Goal: Navigation & Orientation: Find specific page/section

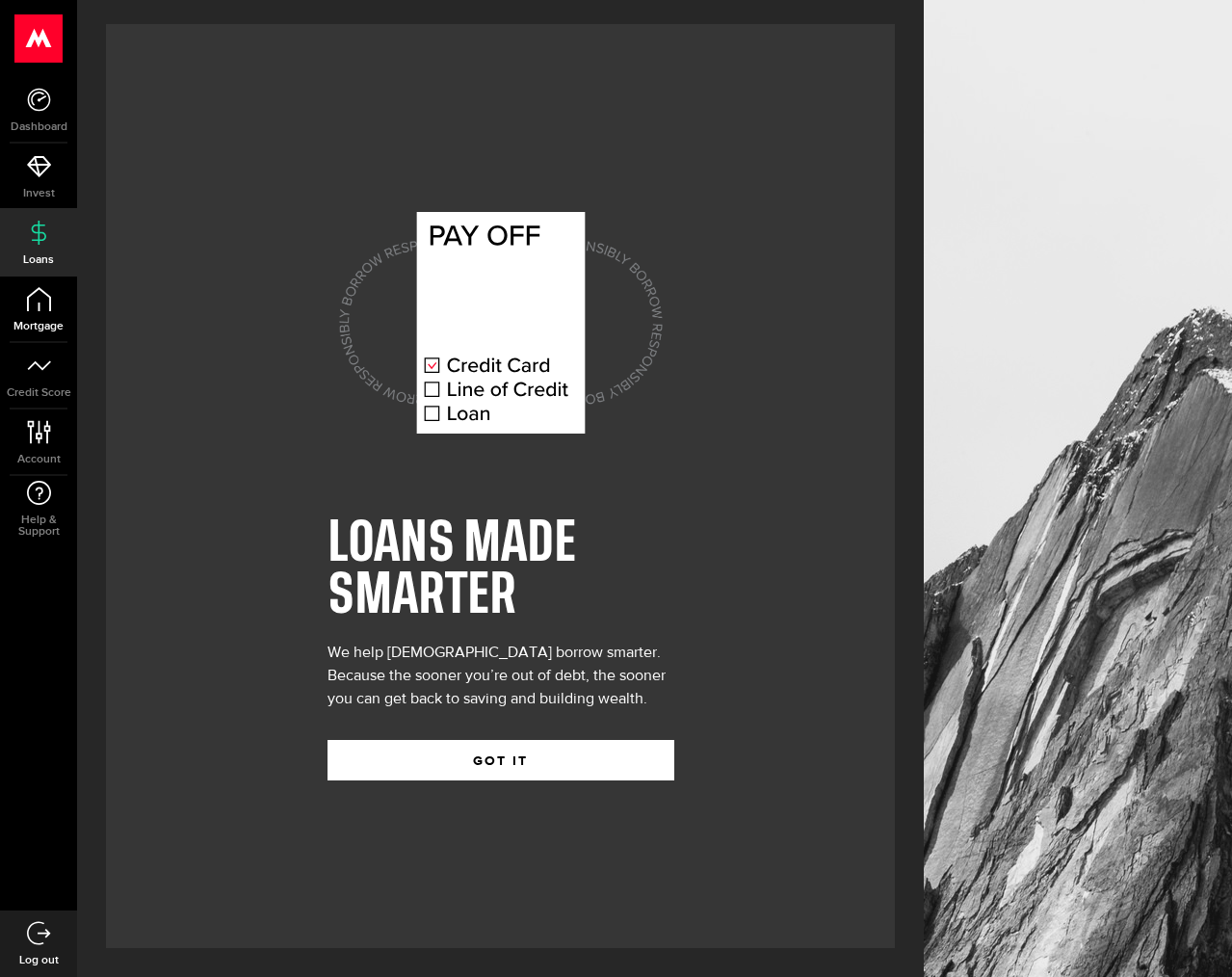
click at [44, 300] on icon at bounding box center [39, 299] width 24 height 24
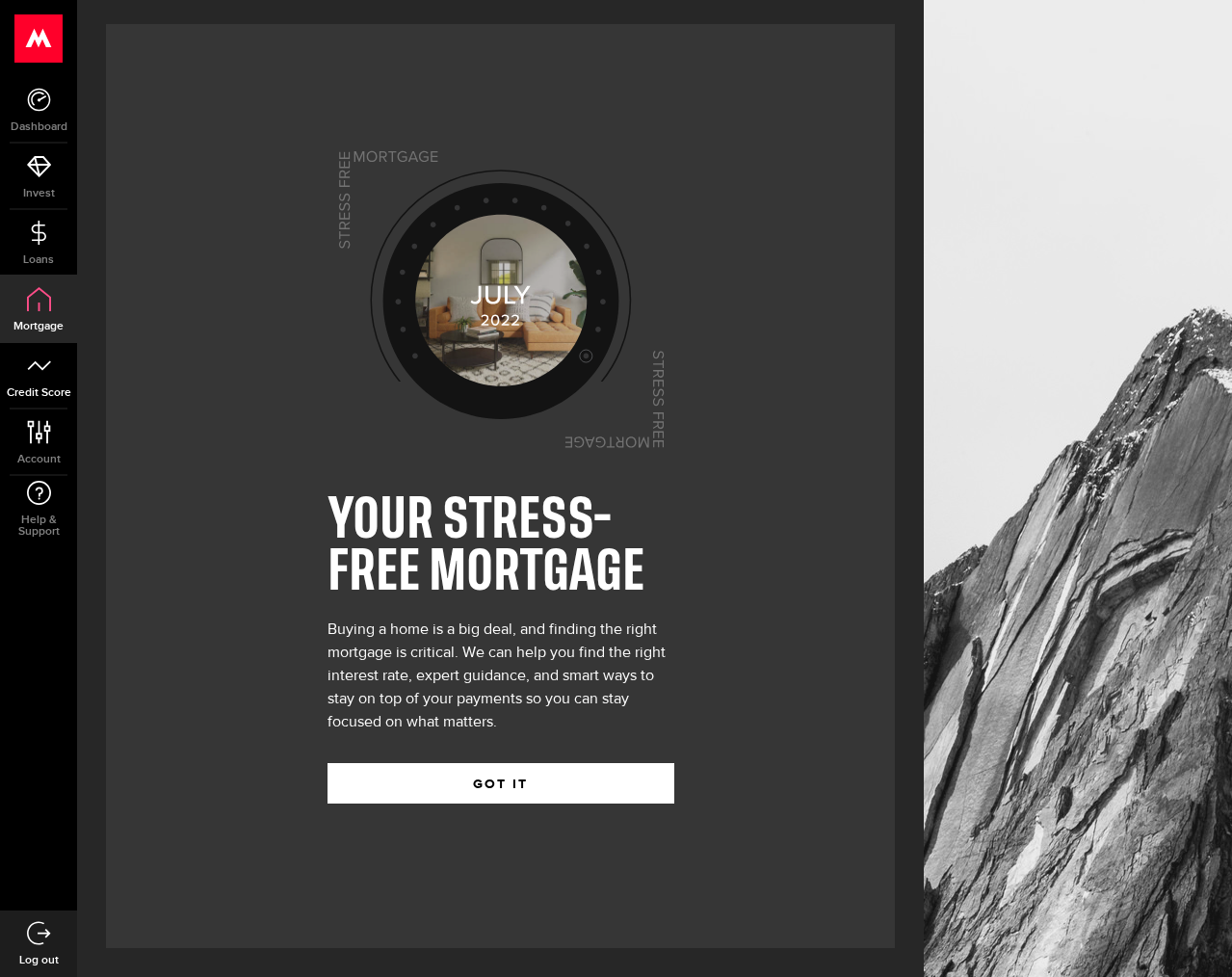
click at [57, 378] on link "Credit Score" at bounding box center [38, 376] width 77 height 66
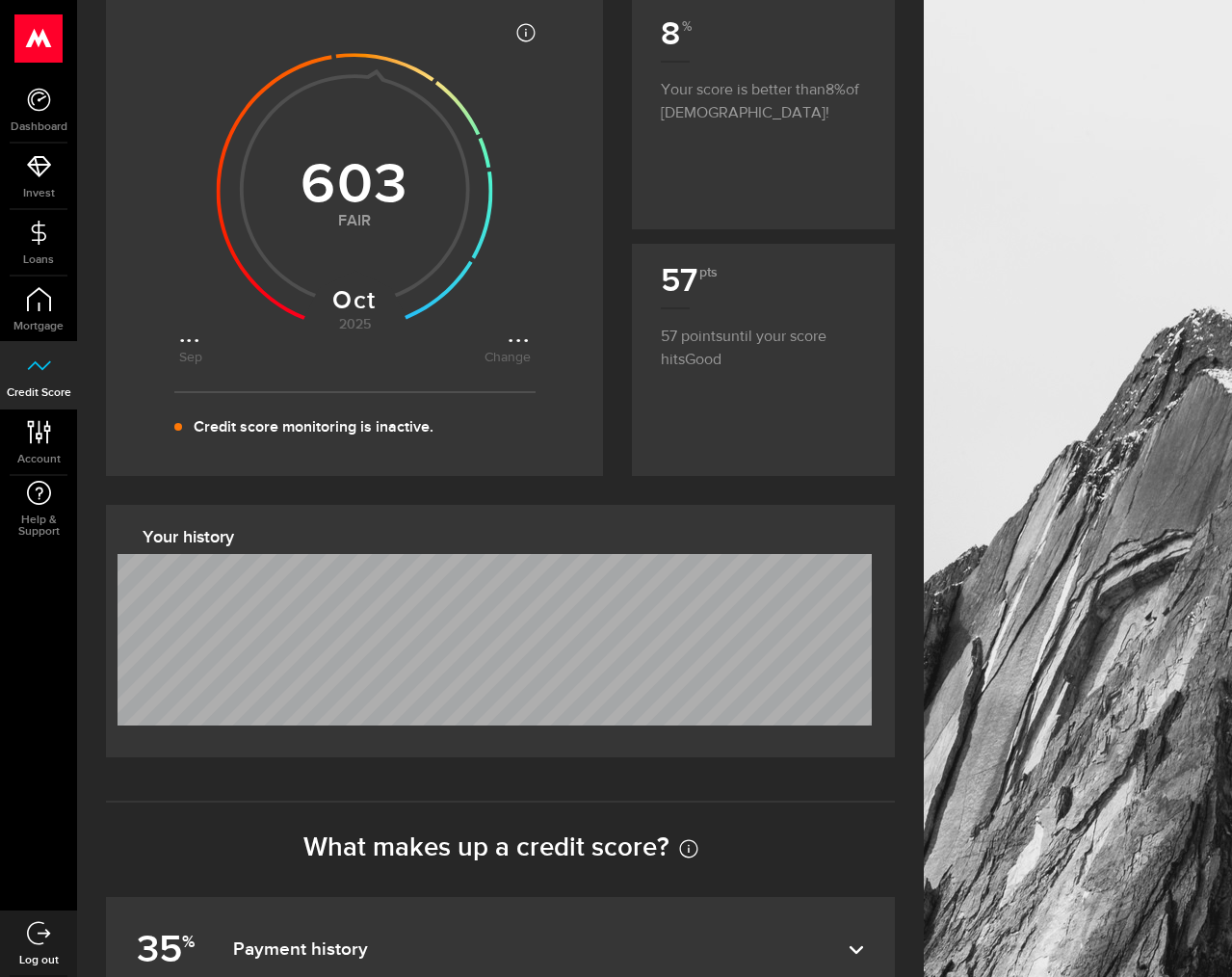
scroll to position [286, 0]
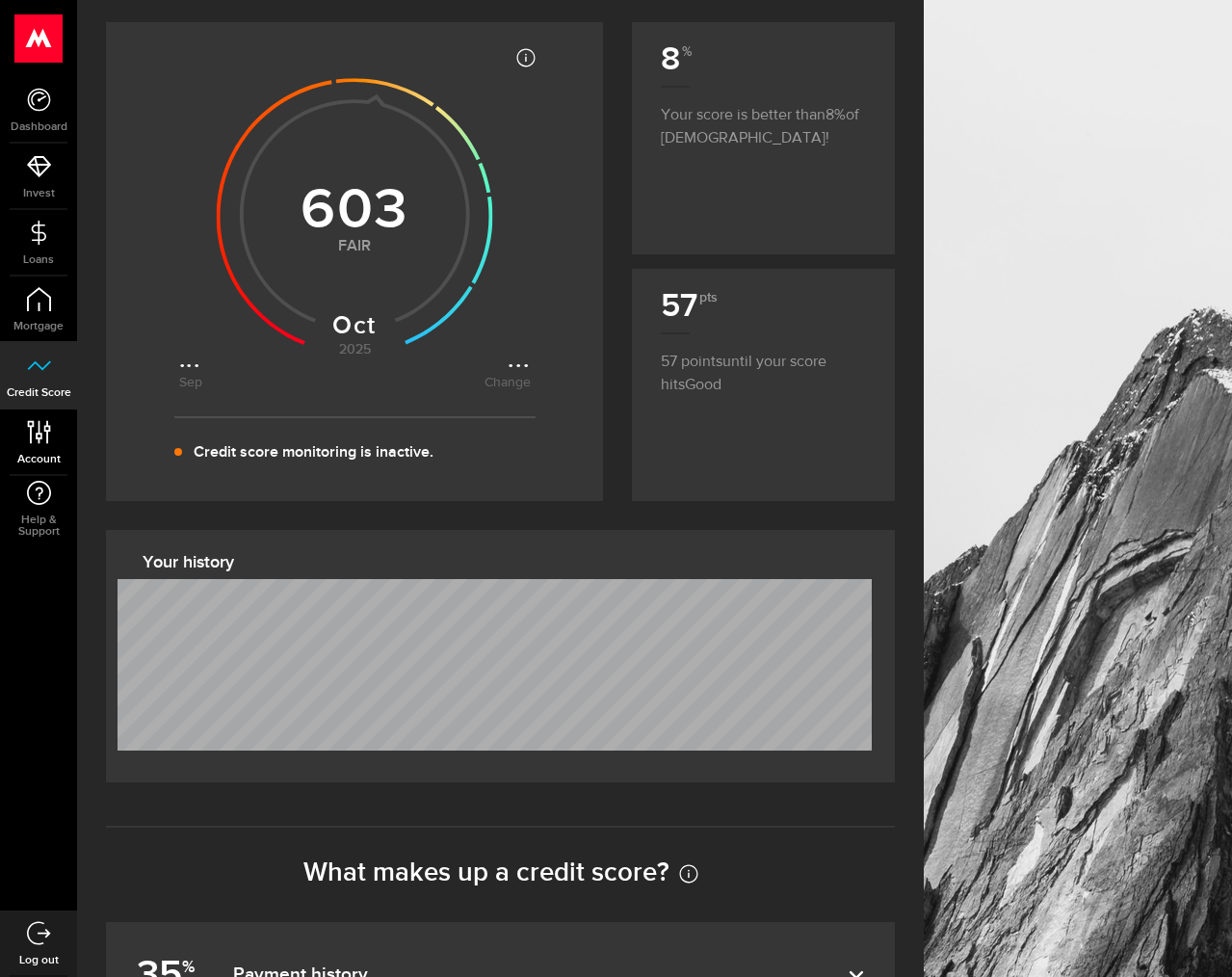
click at [38, 446] on link "Account Compte" at bounding box center [38, 442] width 77 height 66
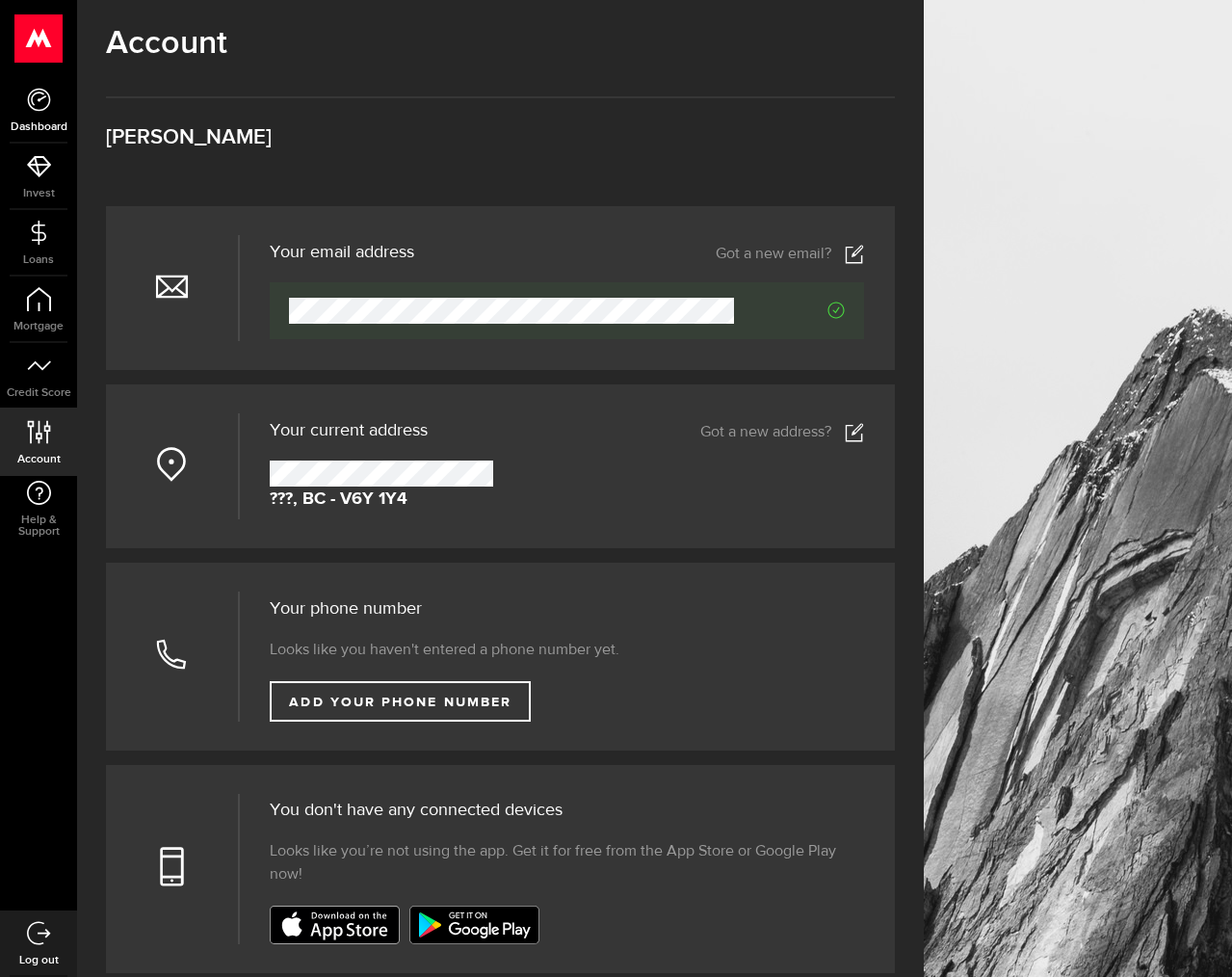
click at [42, 92] on use at bounding box center [39, 99] width 23 height 23
